Goal: Task Accomplishment & Management: Manage account settings

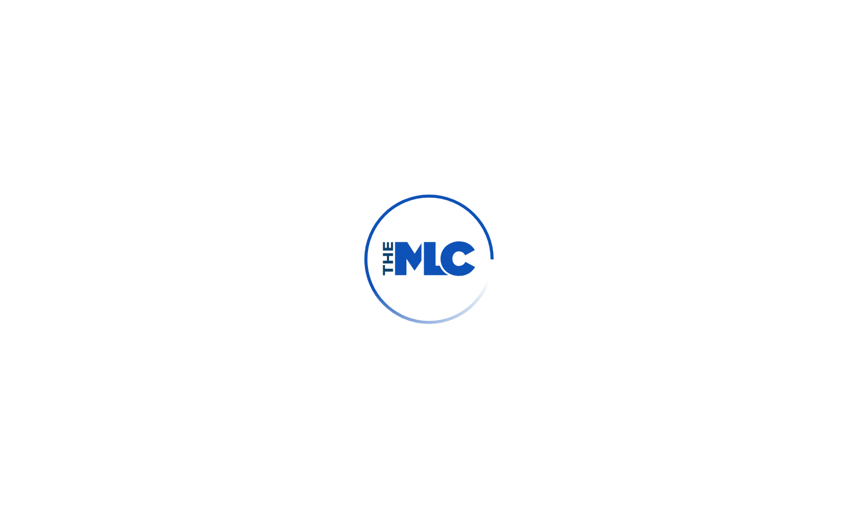
click at [764, 430] on div at bounding box center [429, 259] width 858 height 518
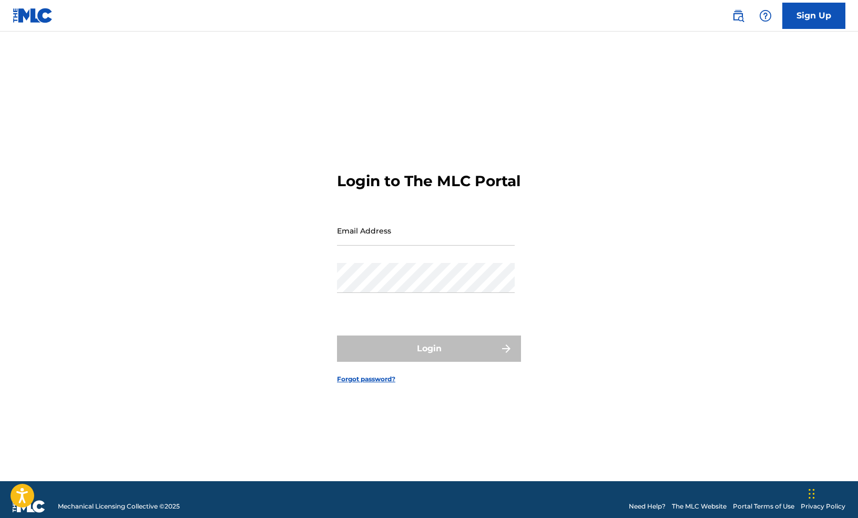
click at [382, 245] on input "Email Address" at bounding box center [426, 230] width 178 height 30
type input "[EMAIL_ADDRESS][DOMAIN_NAME]"
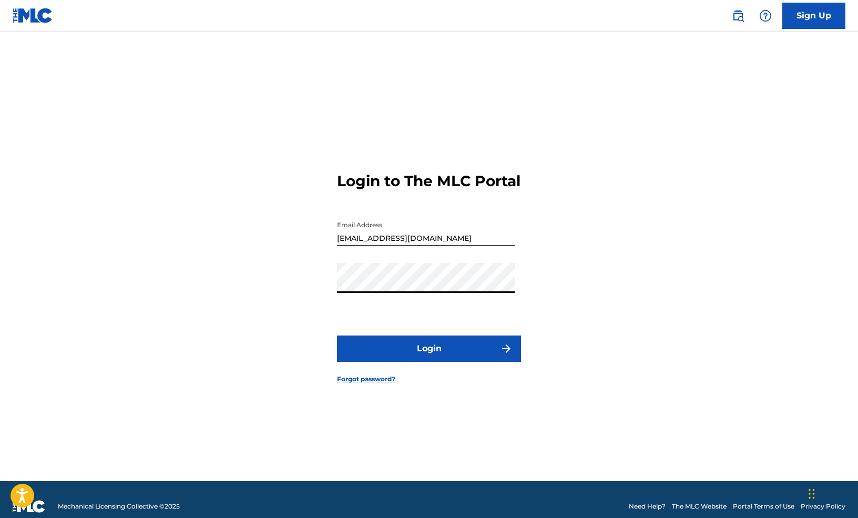
click at [407, 362] on button "Login" at bounding box center [429, 348] width 184 height 26
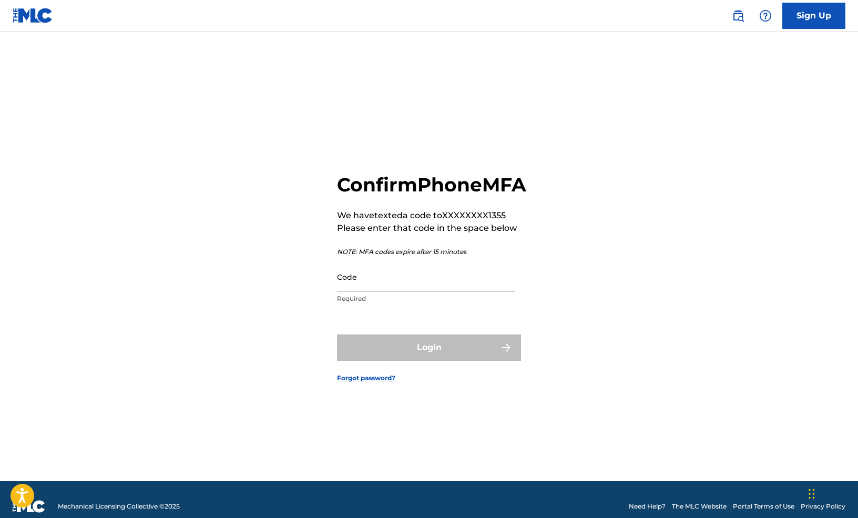
click at [396, 292] on input "Code" at bounding box center [426, 277] width 178 height 30
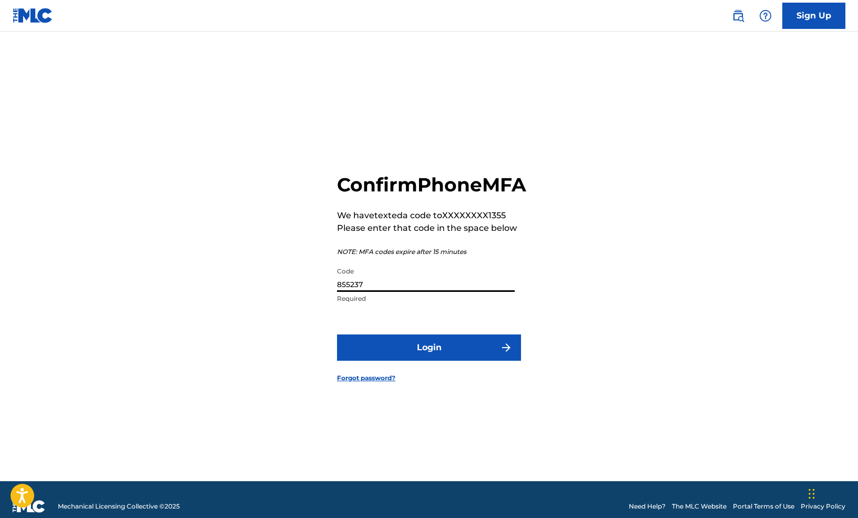
type input "855237"
click at [373, 355] on button "Login" at bounding box center [429, 347] width 184 height 26
